Goal: Information Seeking & Learning: Find specific fact

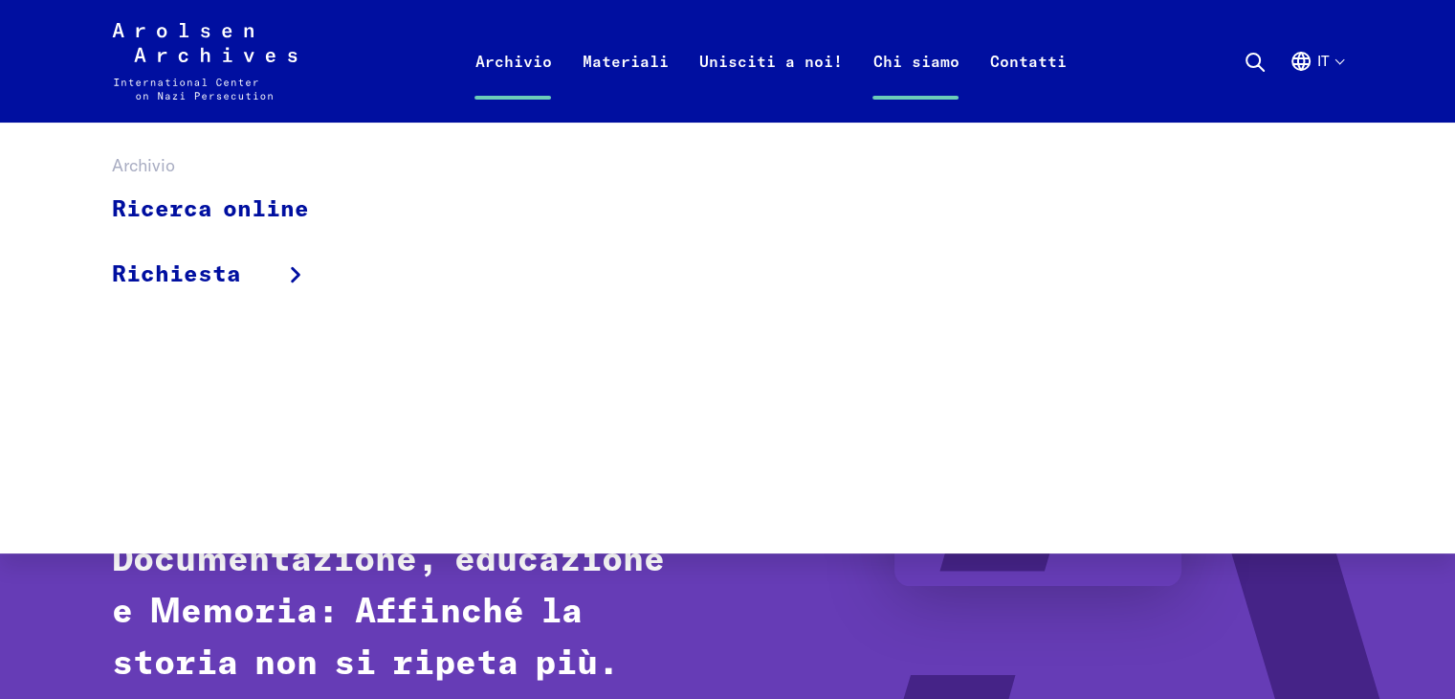
click at [523, 66] on link "Archivio" at bounding box center [512, 84] width 107 height 77
click at [267, 211] on link "Ricerca online" at bounding box center [223, 210] width 222 height 64
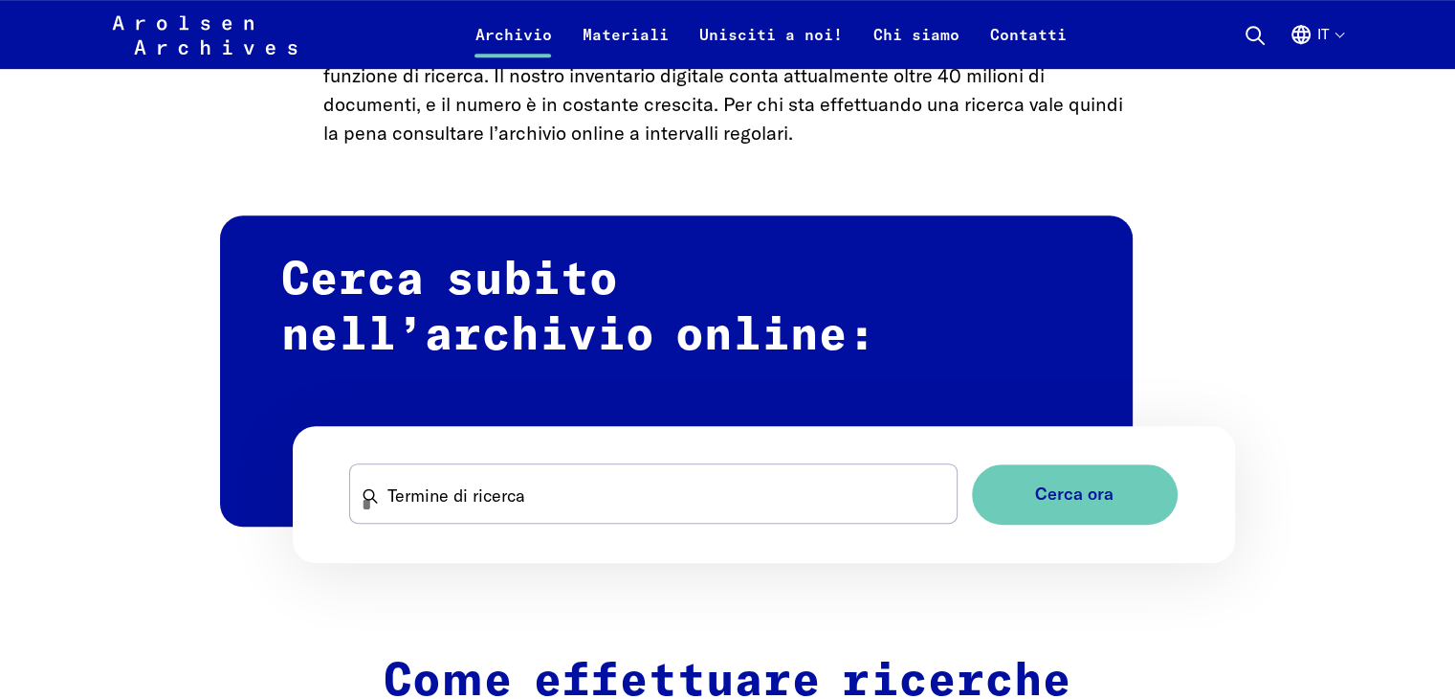
scroll to position [1148, 0]
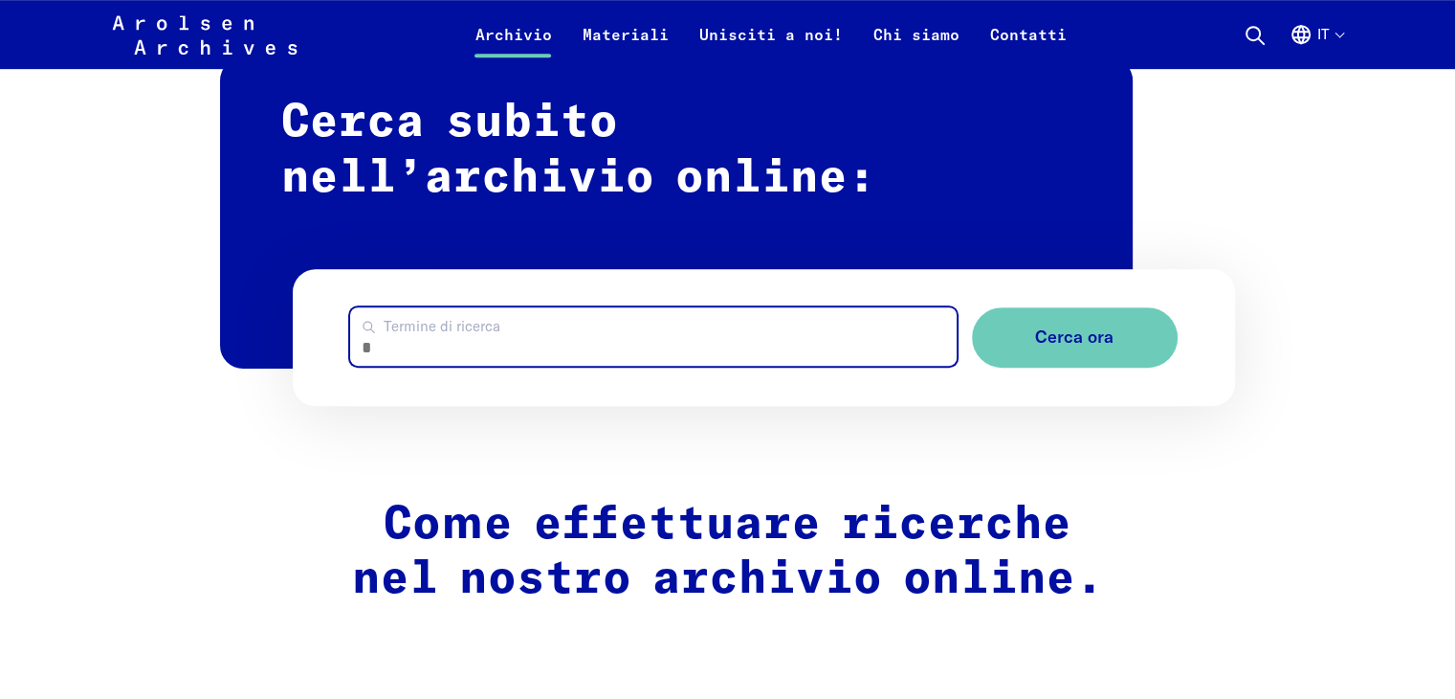
click at [477, 356] on input "Termine di ricerca" at bounding box center [653, 336] width 606 height 58
type input "******"
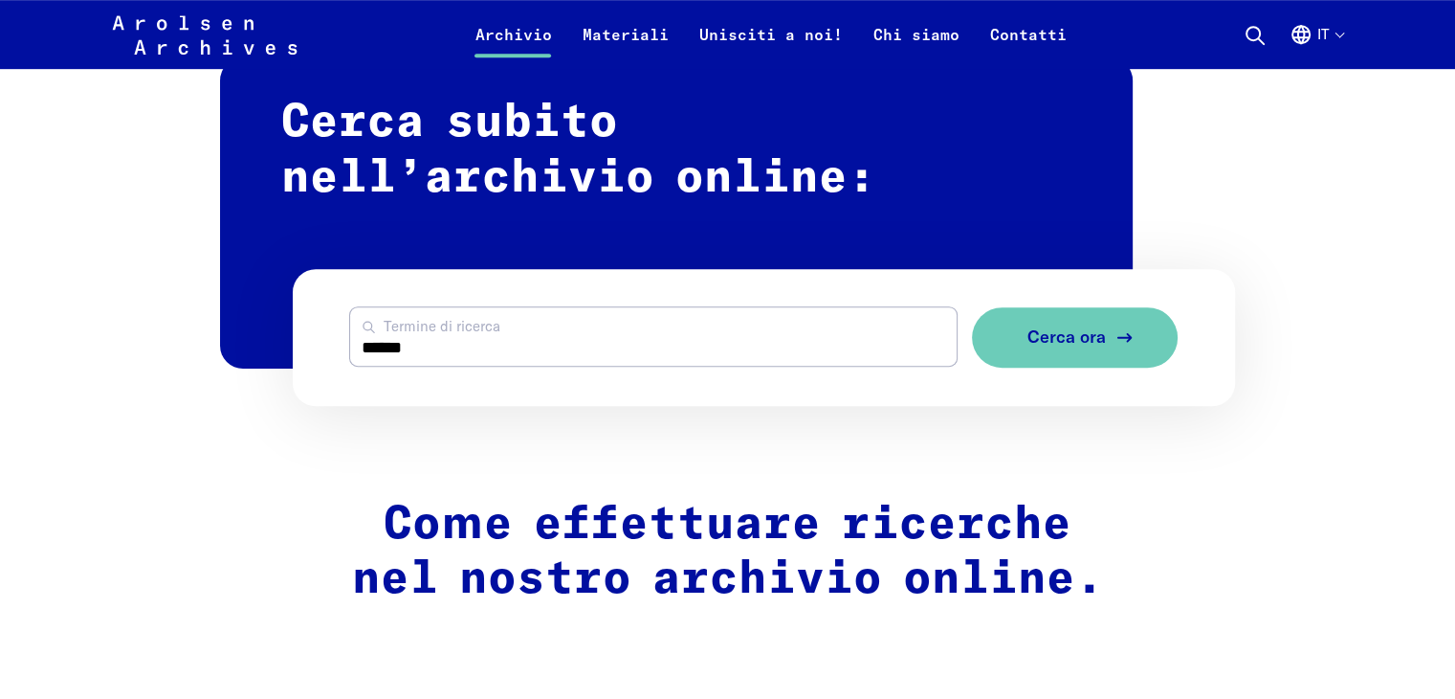
click at [1056, 347] on span "Cerca ora" at bounding box center [1067, 337] width 78 height 20
